Goal: Transaction & Acquisition: Download file/media

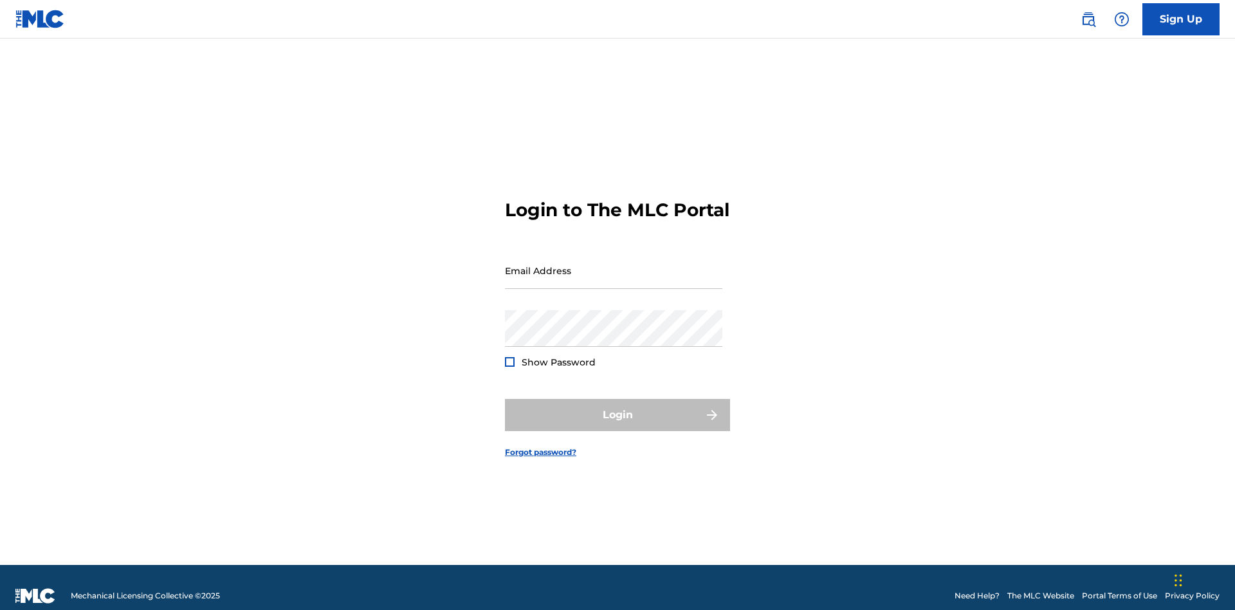
scroll to position [17, 0]
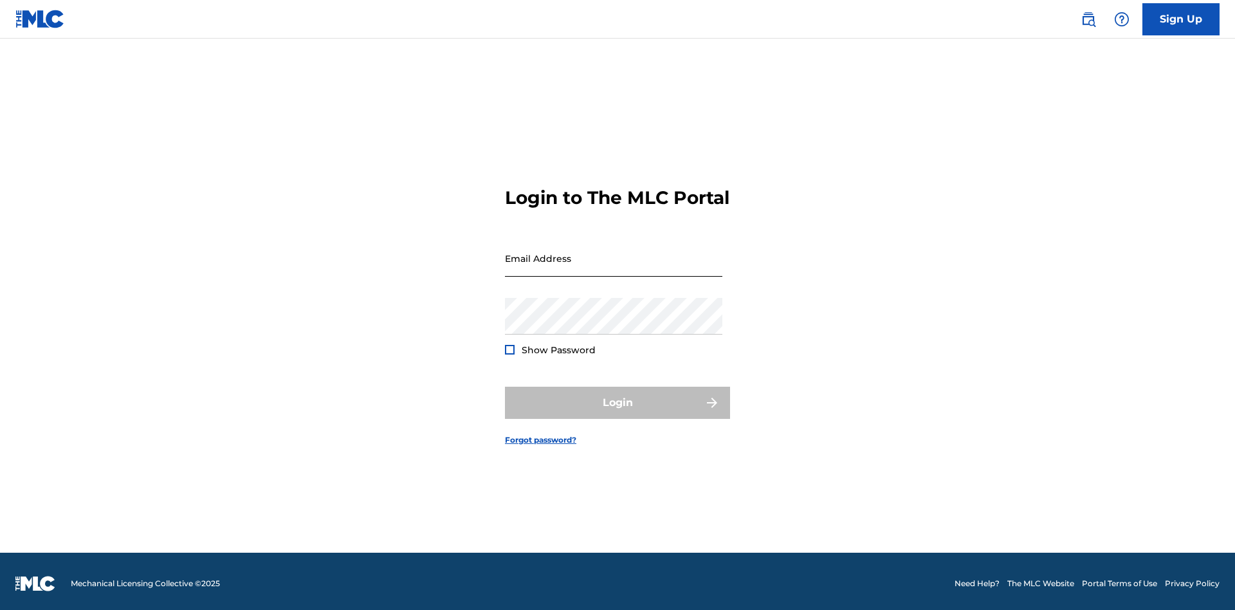
click at [614, 264] on input "Email Address" at bounding box center [613, 258] width 217 height 37
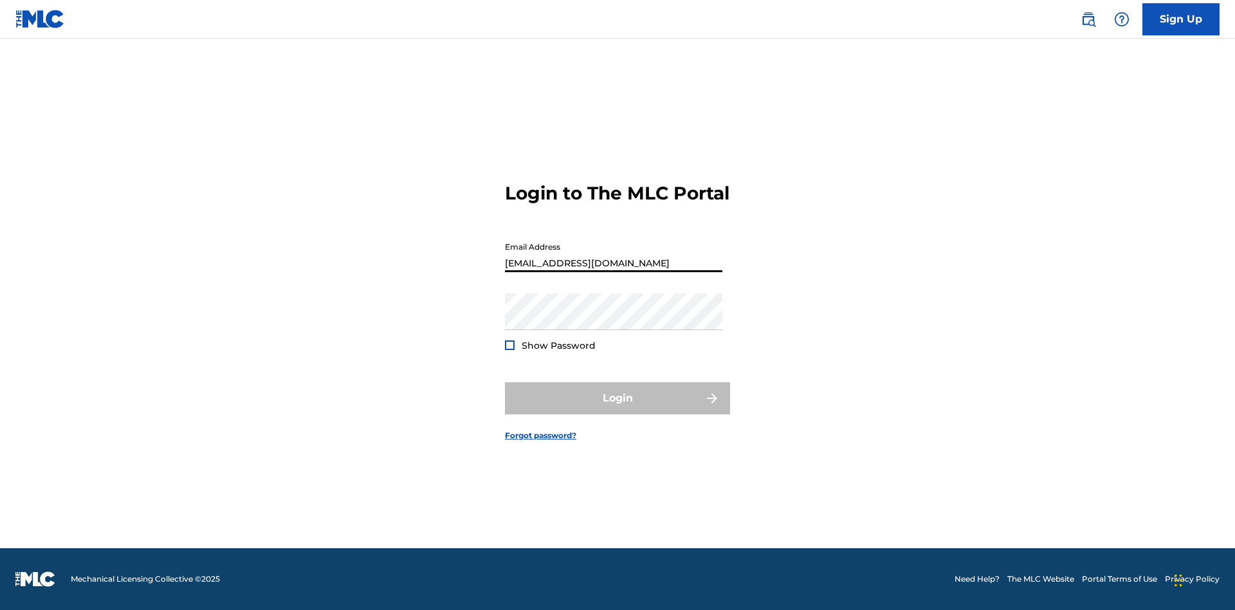
scroll to position [0, 40]
type input "b7c716cf-ea8c-40f2-99dc-0791de8b8422@mailslurp.com"
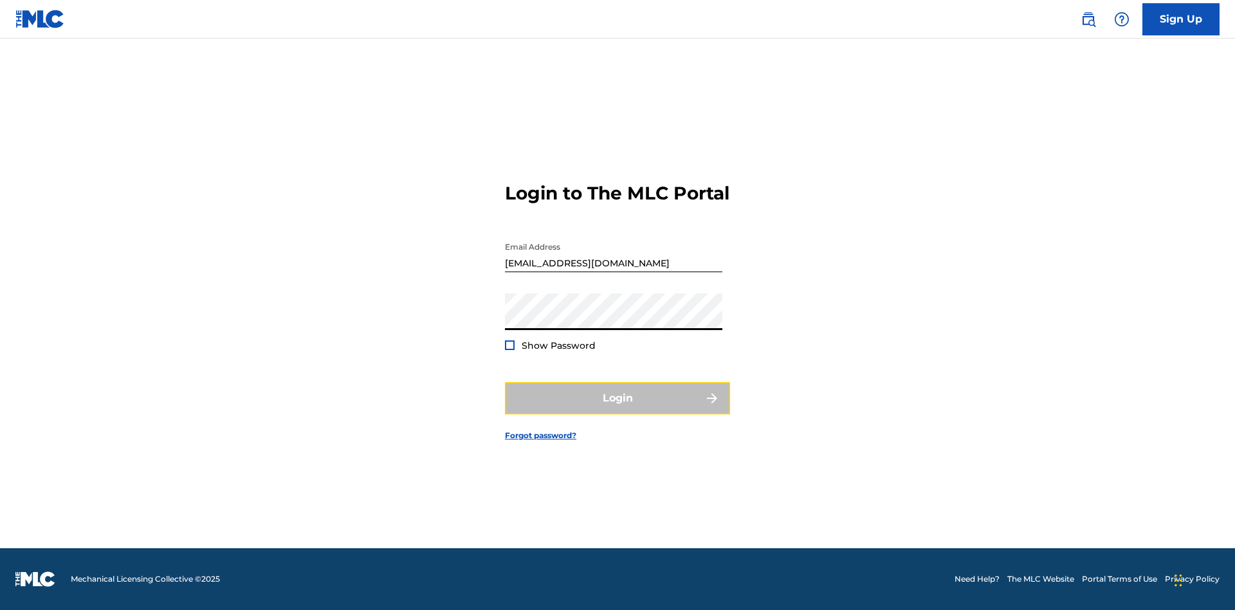
click at [618, 409] on button "Login" at bounding box center [617, 398] width 225 height 32
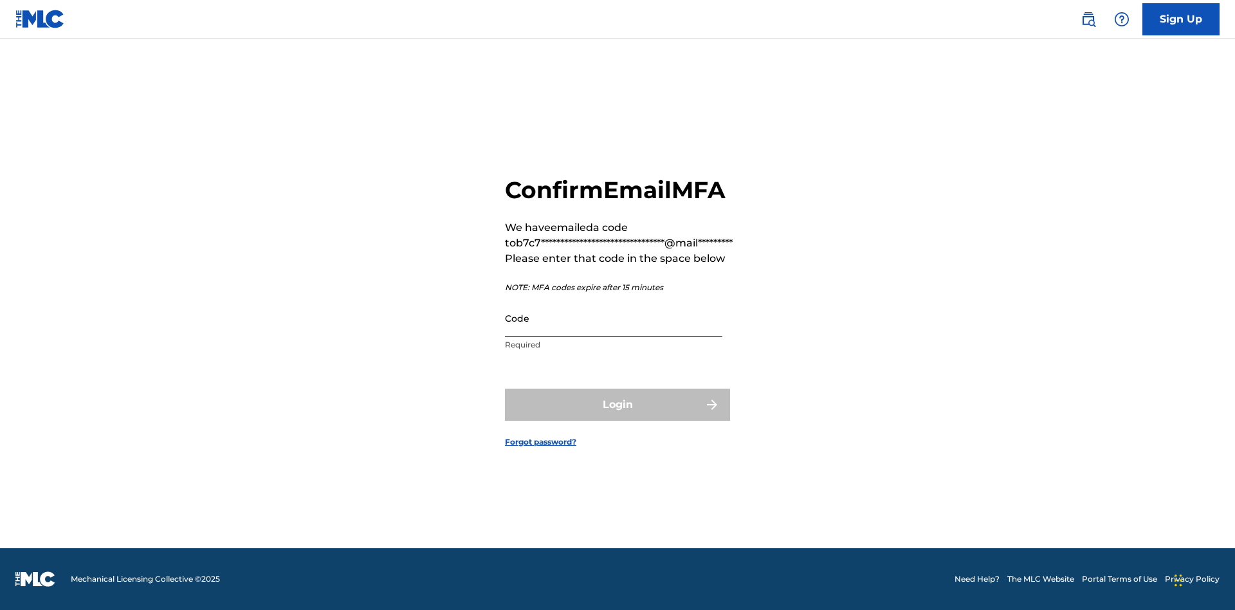
click at [614, 318] on input "Code" at bounding box center [613, 318] width 217 height 37
type input "603813"
click at [618, 404] on button "Login" at bounding box center [617, 405] width 225 height 32
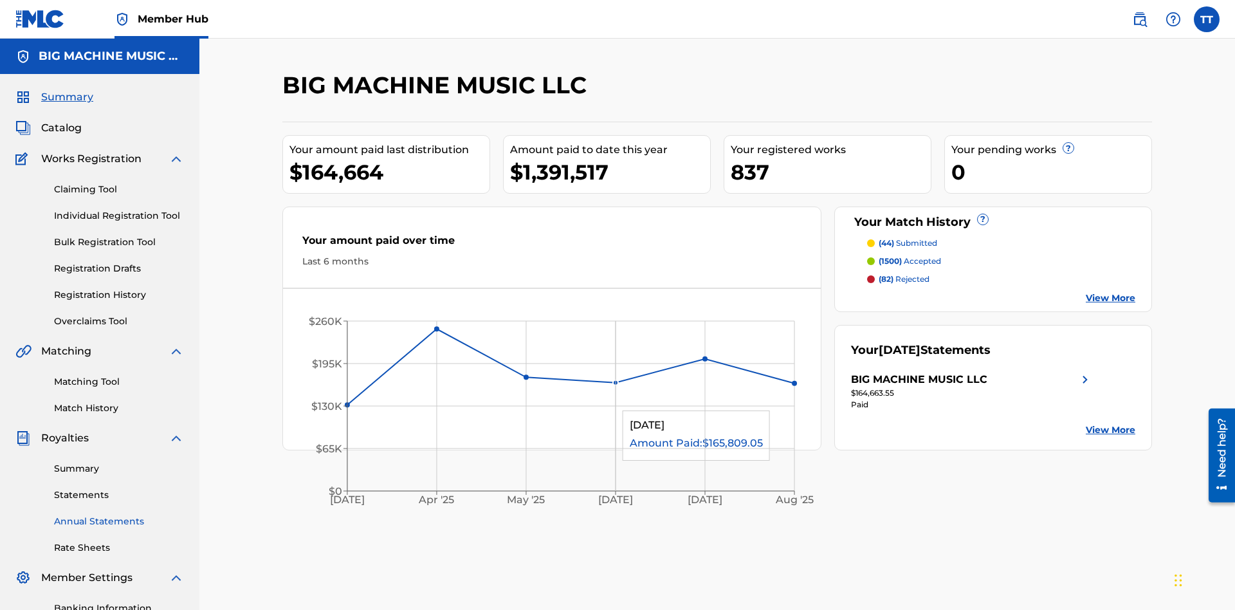
click at [119, 515] on link "Annual Statements" at bounding box center [119, 522] width 130 height 14
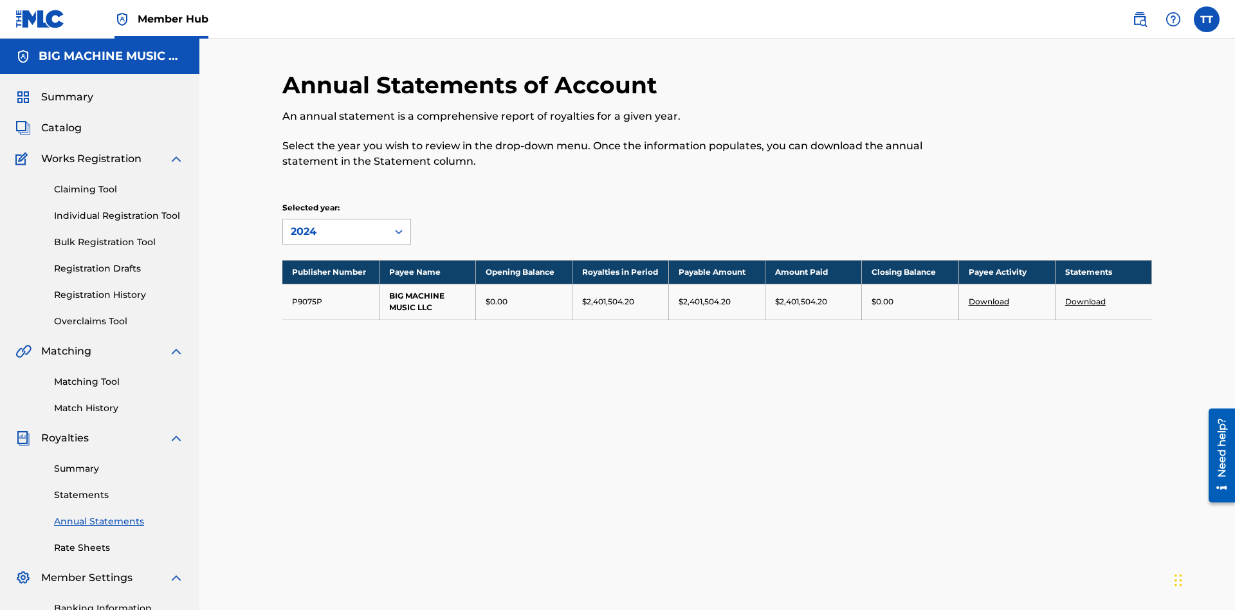
click at [335, 224] on div "2024" at bounding box center [335, 231] width 89 height 15
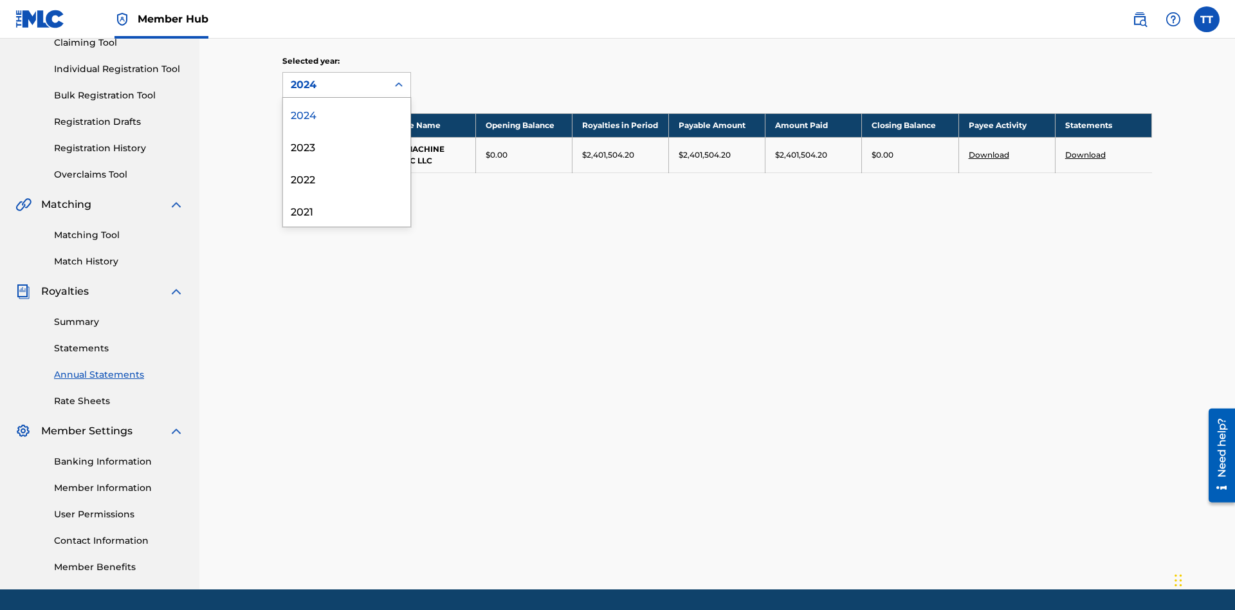
click at [347, 178] on div "2022" at bounding box center [346, 178] width 127 height 32
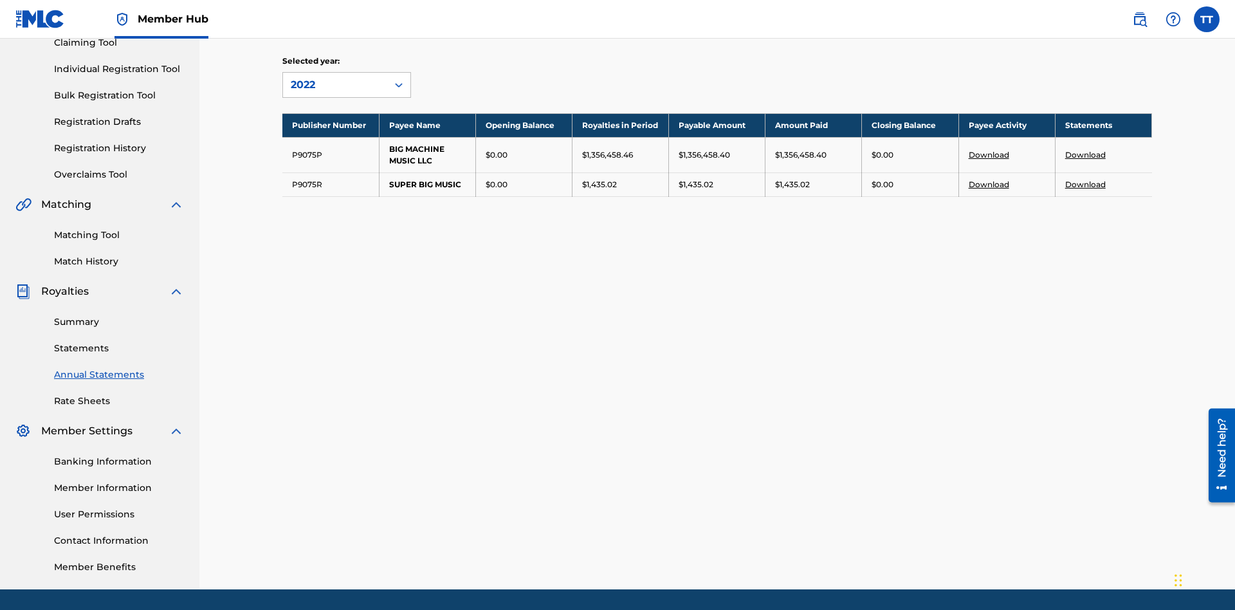
scroll to position [188, 0]
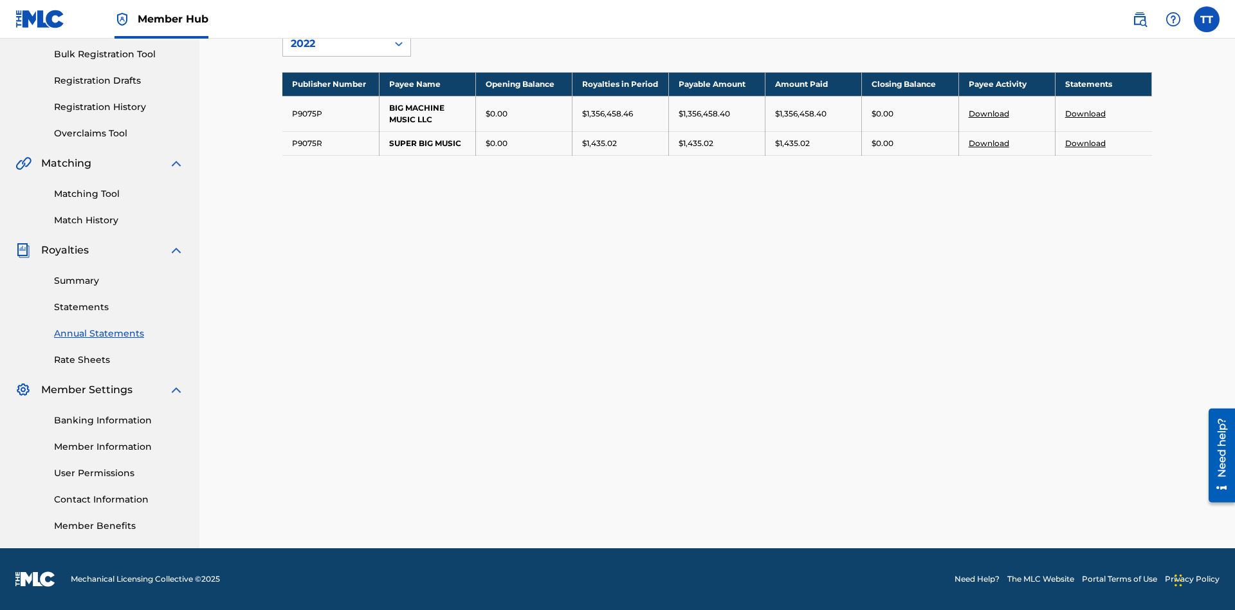
click at [1086, 113] on link "Download" at bounding box center [1086, 114] width 41 height 10
